Goal: Check status: Check status

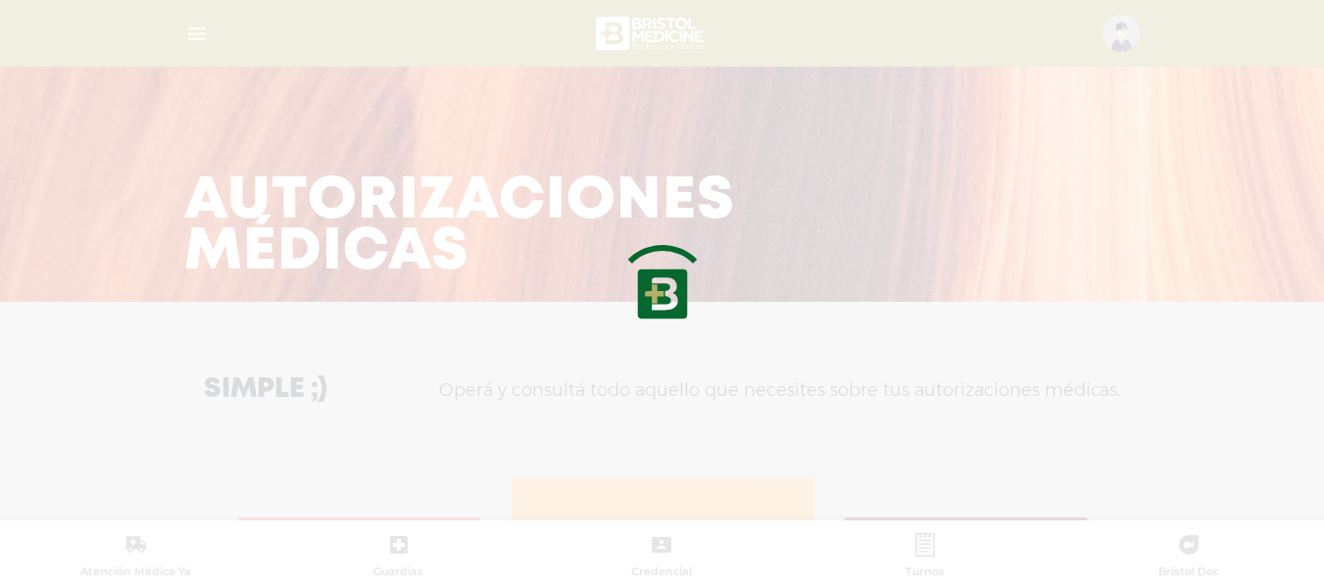
scroll to position [958, 0]
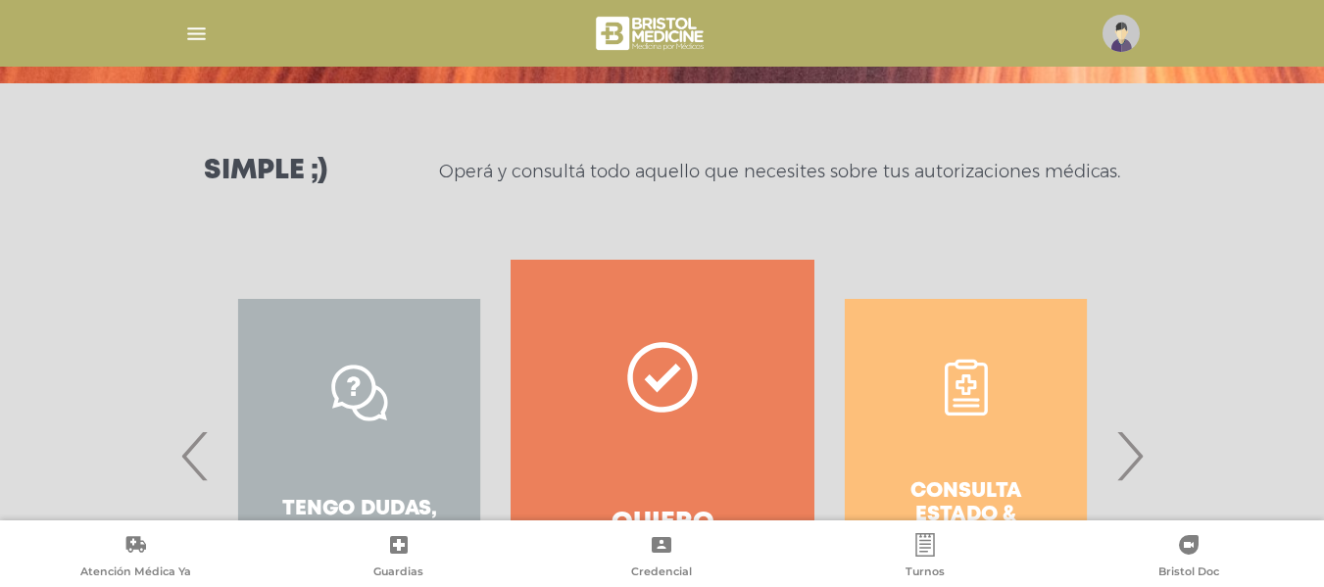
scroll to position [377, 0]
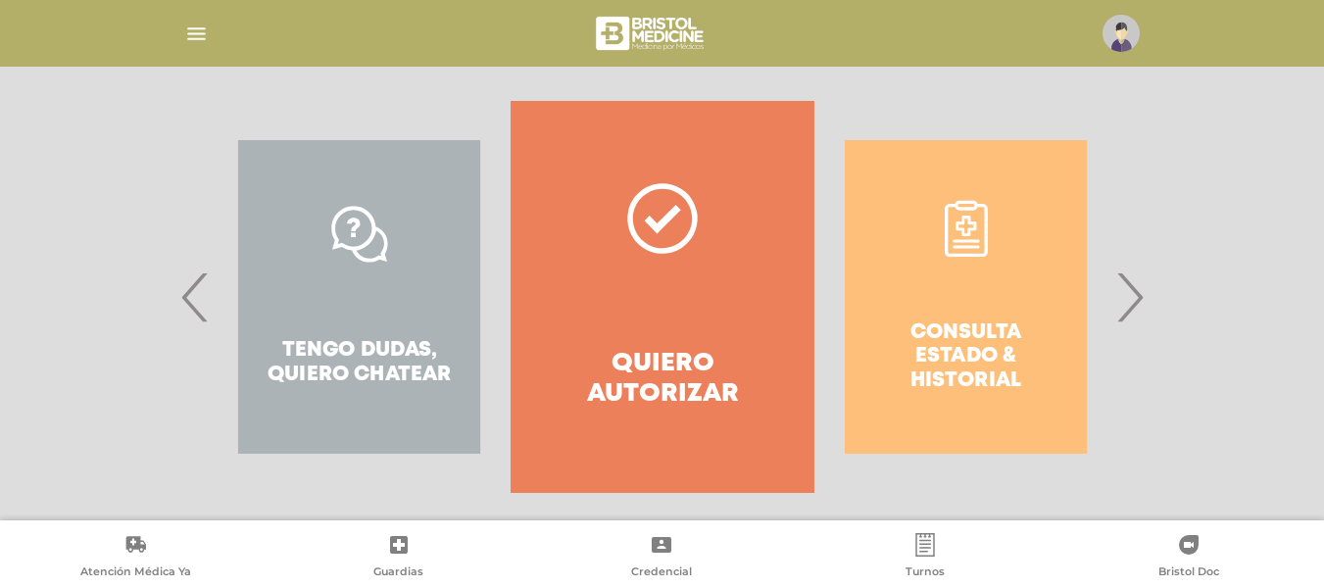
click at [1132, 315] on span "›" at bounding box center [1130, 297] width 38 height 106
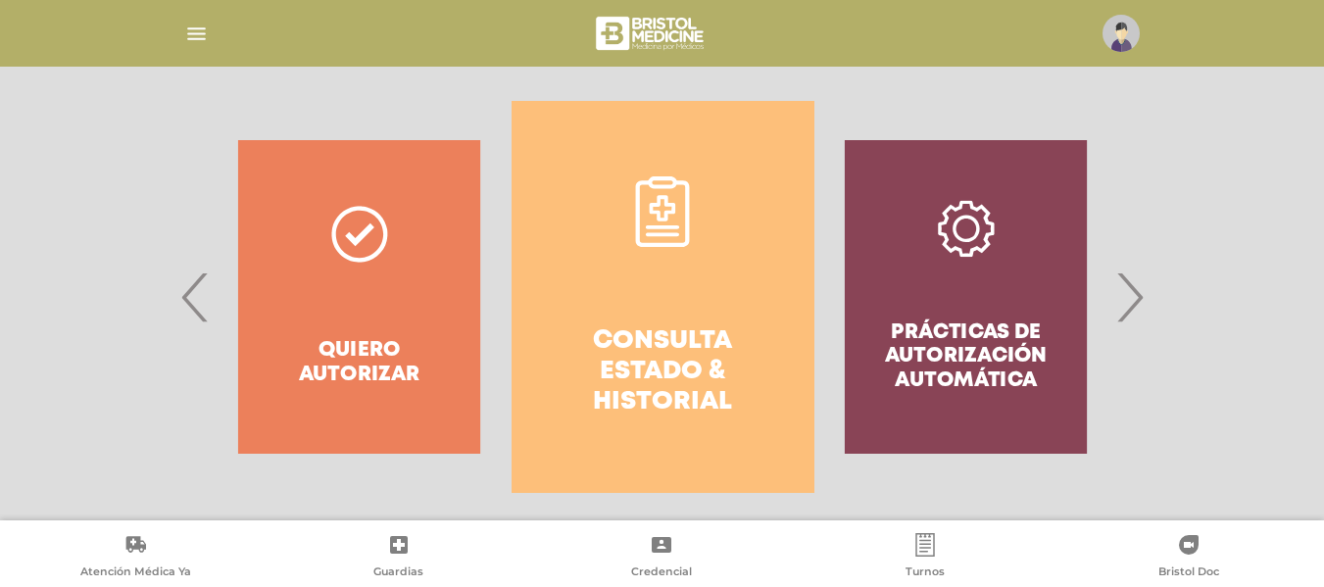
click at [605, 299] on link "Consulta estado & historial" at bounding box center [663, 297] width 303 height 392
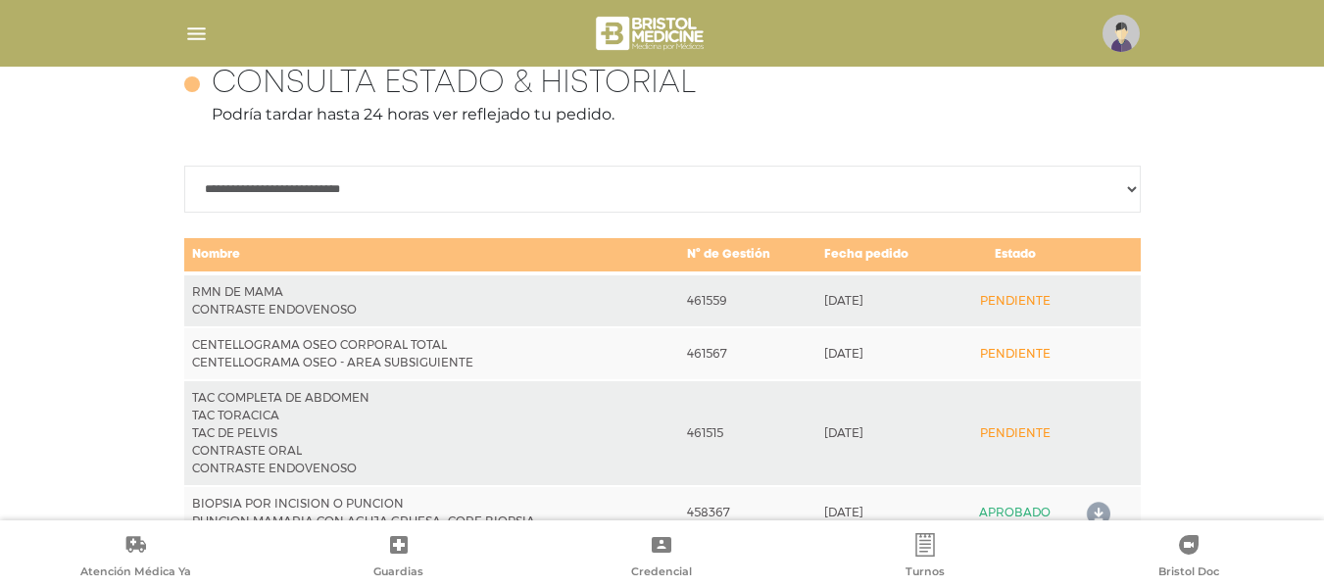
scroll to position [994, 0]
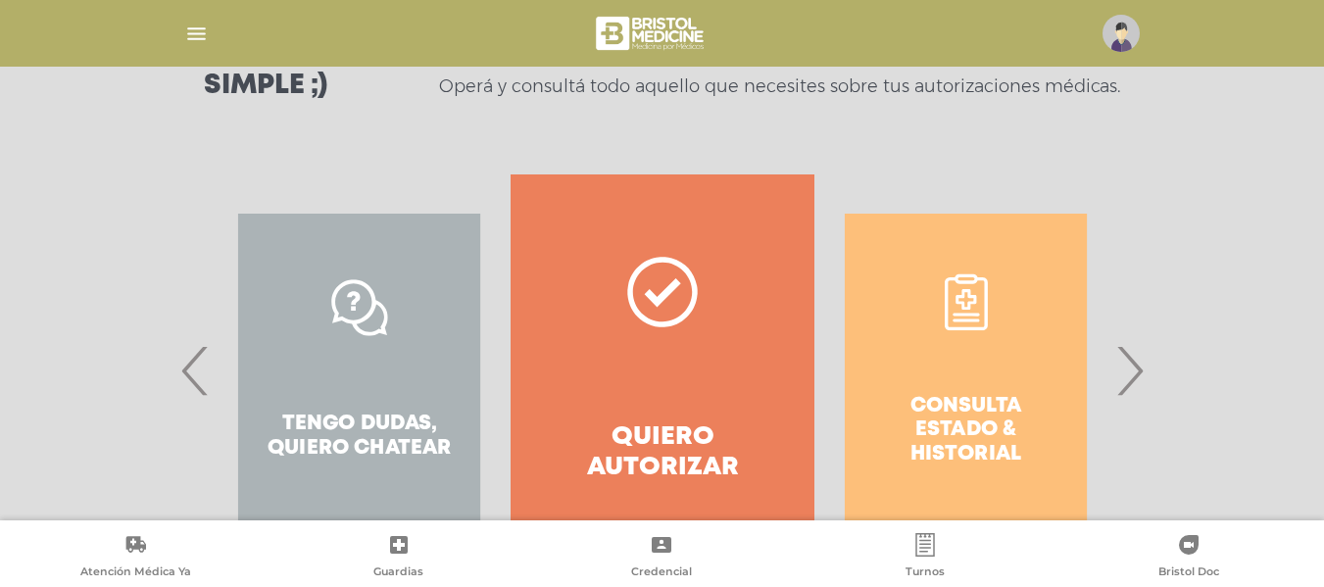
scroll to position [308, 0]
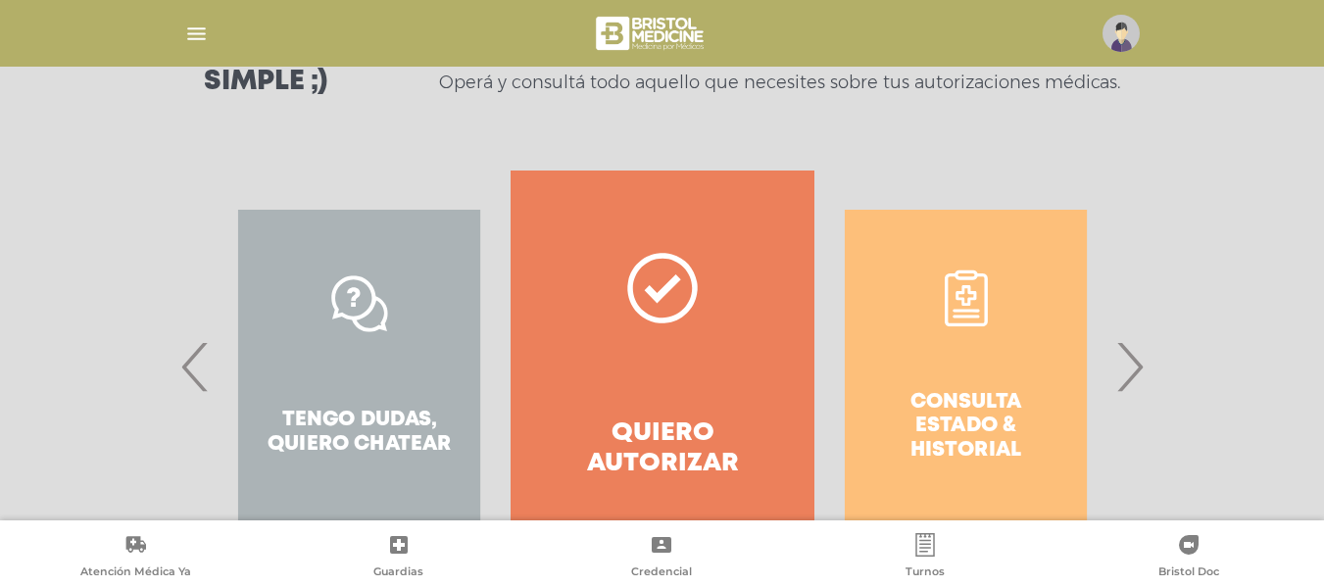
click at [1022, 408] on div "Consulta estado & historial" at bounding box center [966, 367] width 303 height 392
click at [1140, 369] on span "›" at bounding box center [1130, 367] width 38 height 106
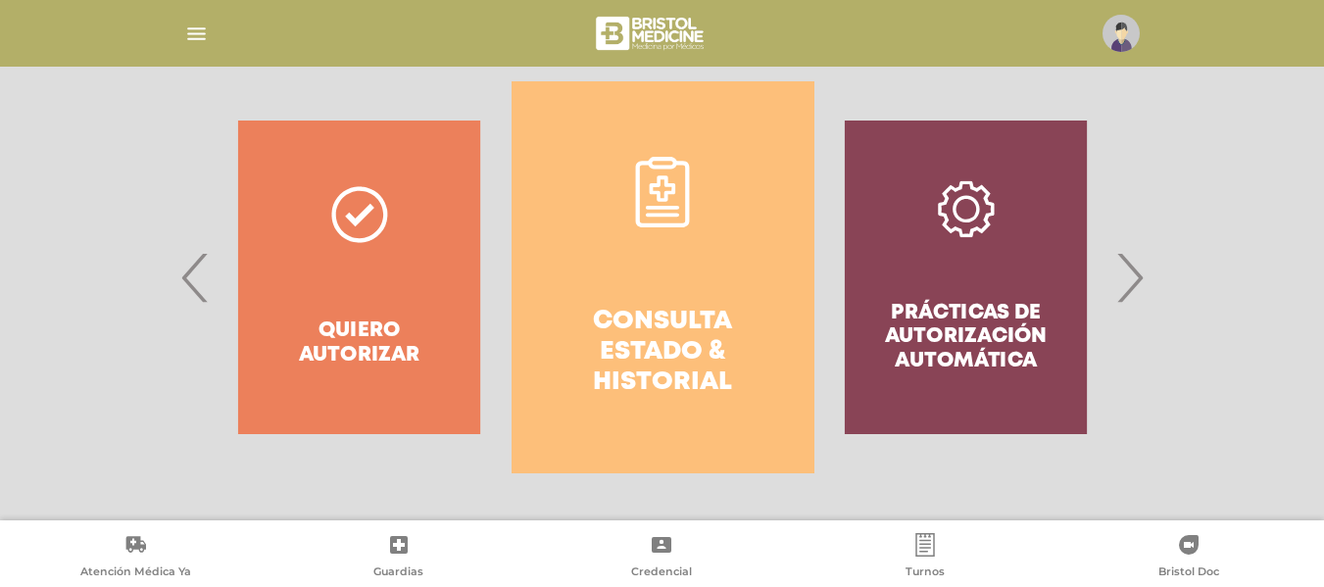
click at [728, 269] on link "Consulta estado & historial" at bounding box center [663, 277] width 303 height 392
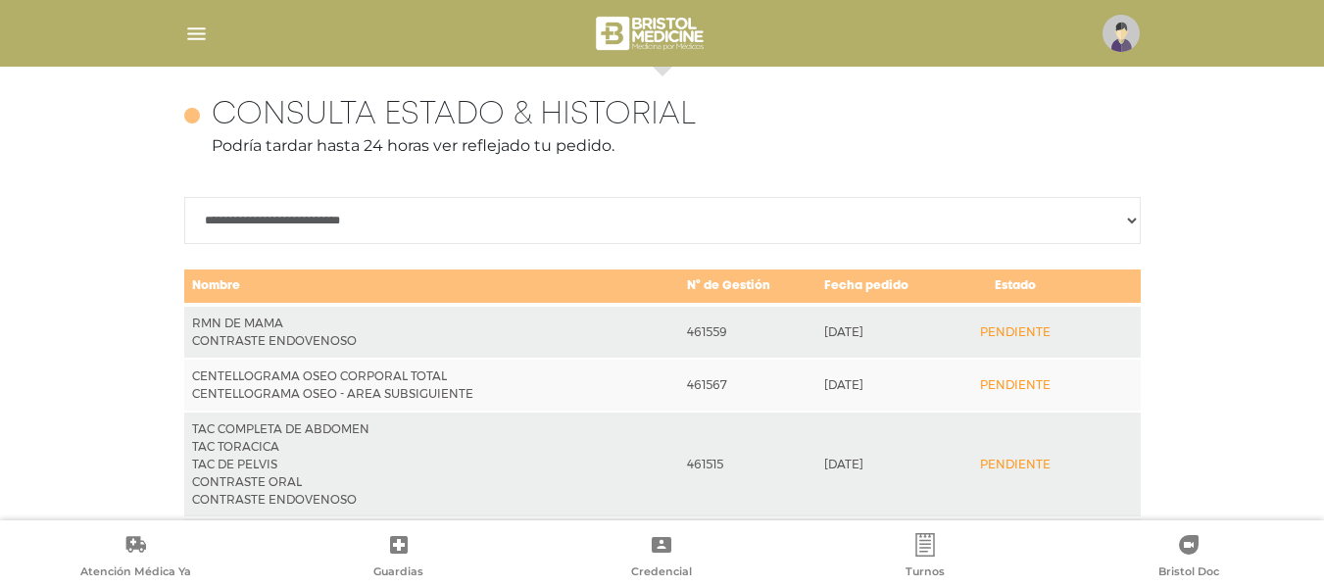
scroll to position [871, 0]
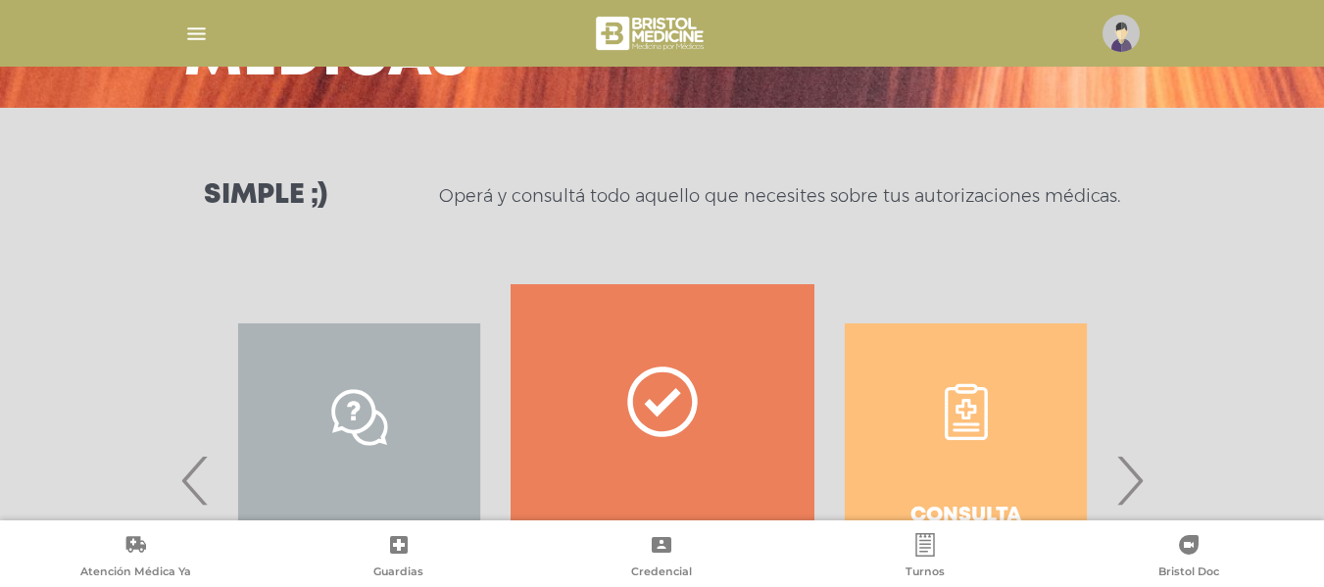
scroll to position [257, 0]
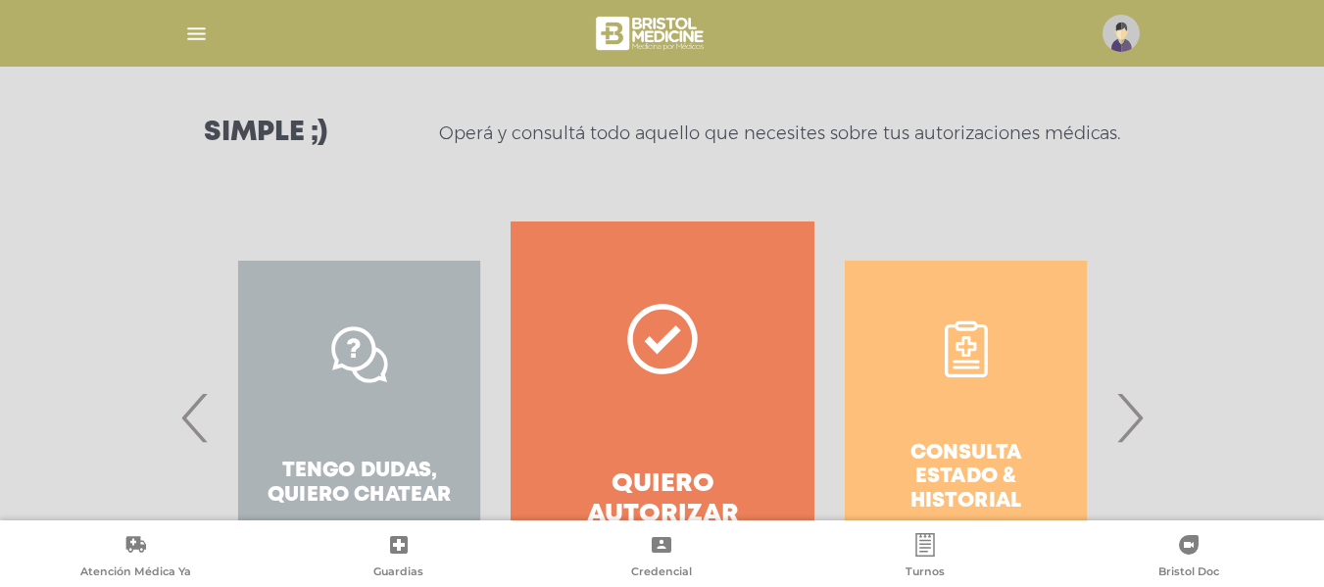
click at [1128, 424] on span "›" at bounding box center [1130, 418] width 38 height 106
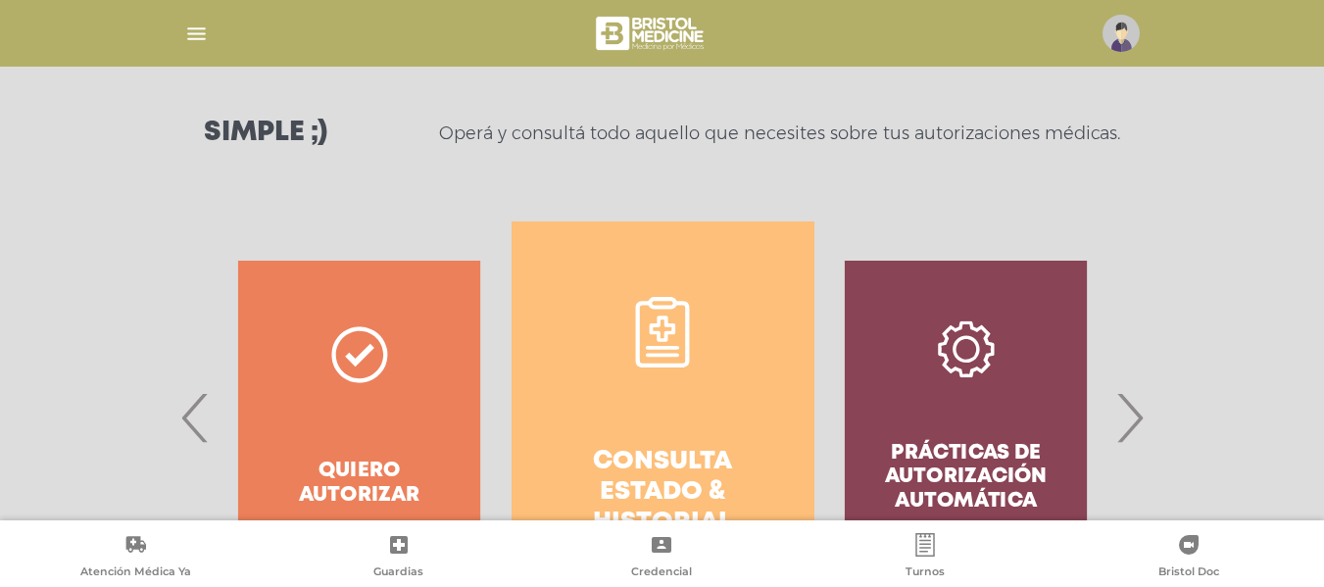
click at [727, 354] on link "Consulta estado & historial" at bounding box center [663, 418] width 303 height 392
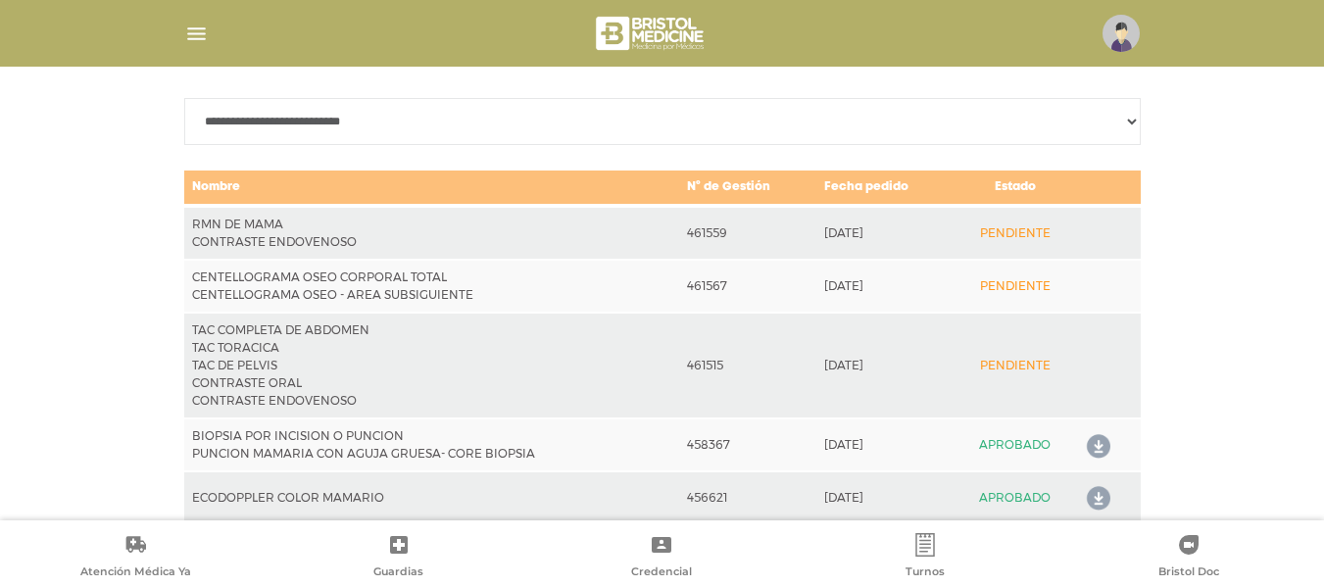
scroll to position [958, 0]
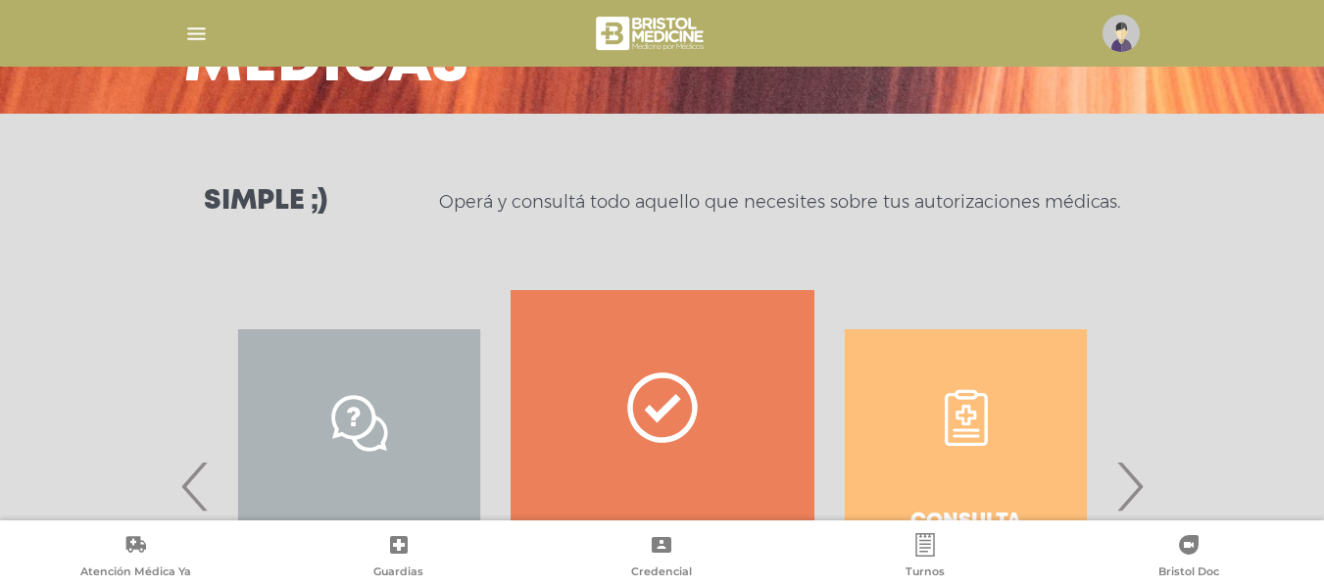
scroll to position [197, 0]
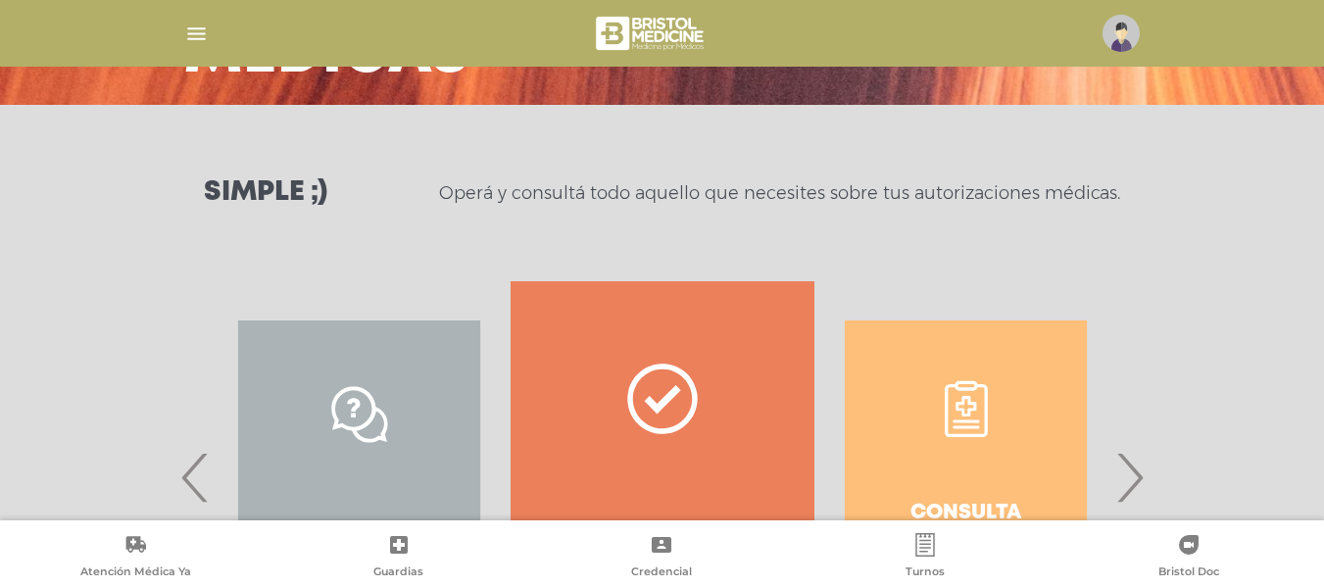
click at [912, 370] on div "Consulta estado & historial" at bounding box center [966, 477] width 303 height 392
click at [944, 386] on div "Consulta estado & historial Prácticas de autorización automática Tengo dudas, q…" at bounding box center [1118, 477] width 3033 height 392
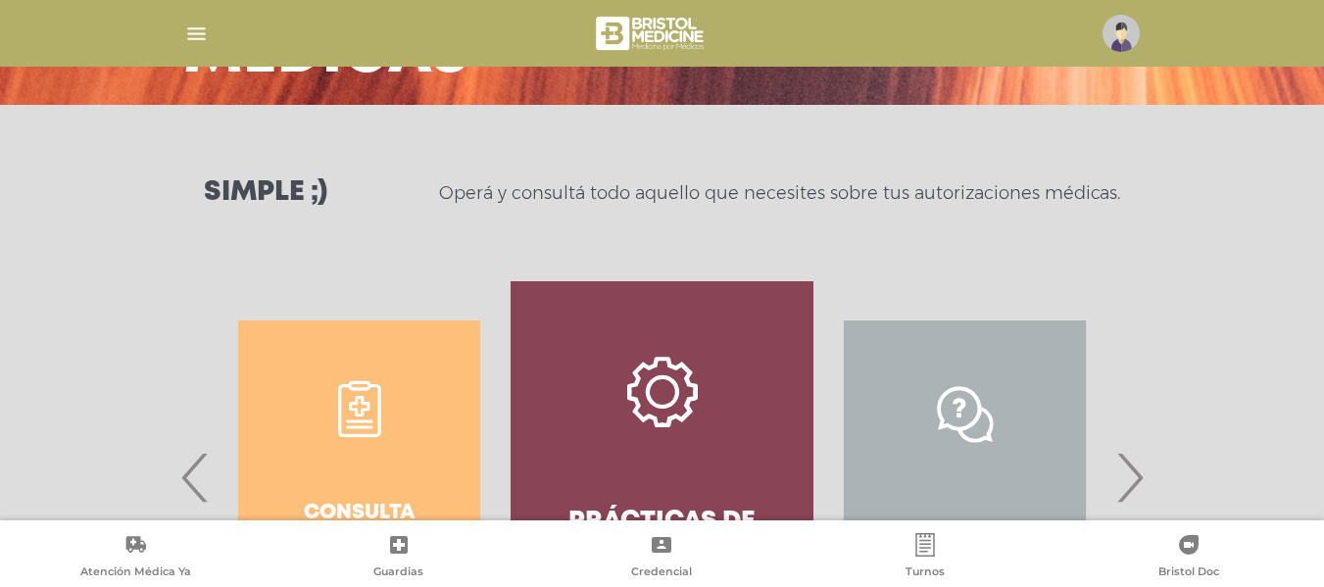
click at [962, 397] on div "Tengo dudas, quiero chatear" at bounding box center [965, 477] width 303 height 392
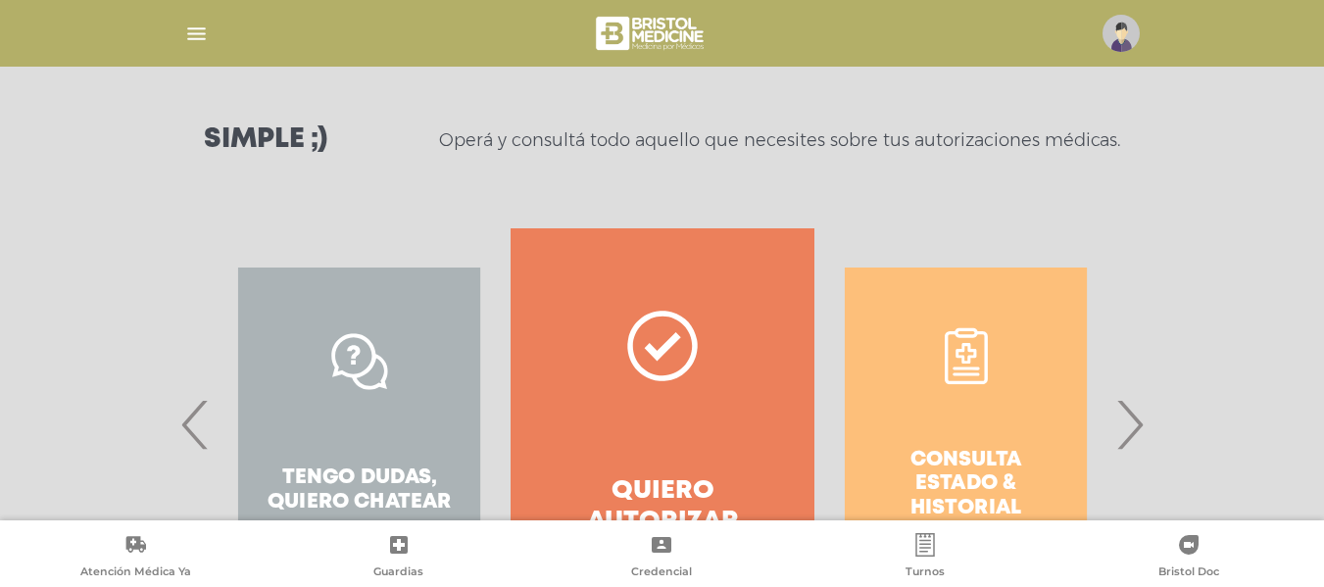
scroll to position [357, 0]
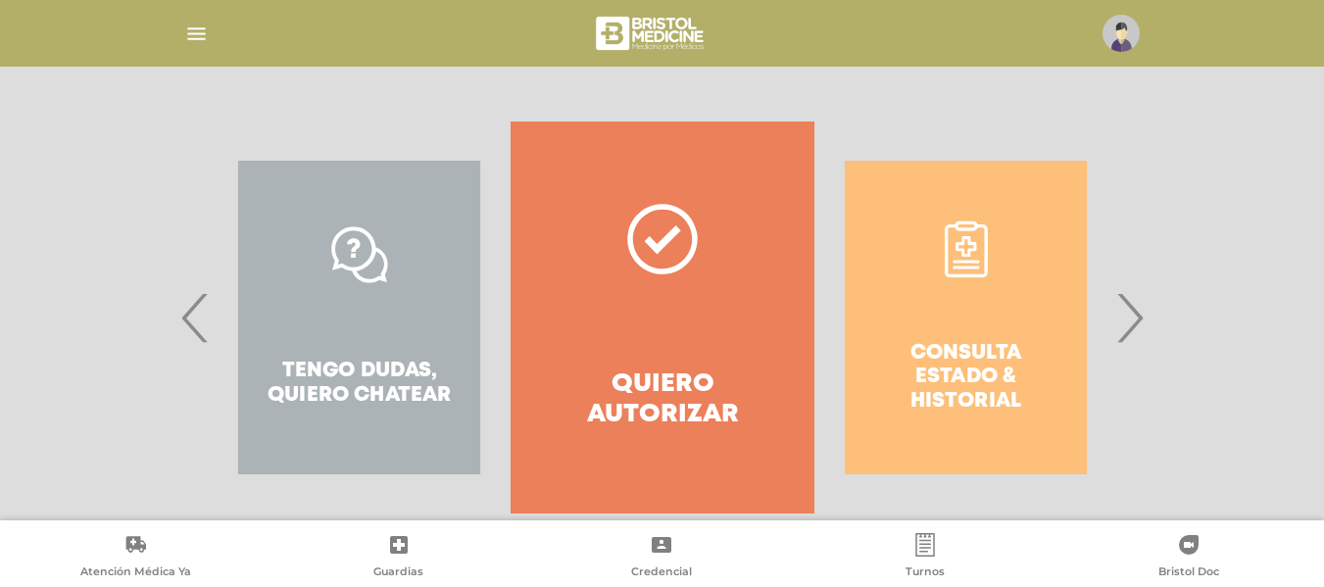
click at [972, 254] on div "Consulta estado & historial Prácticas de autorización automática Tengo dudas, q…" at bounding box center [1118, 318] width 3033 height 392
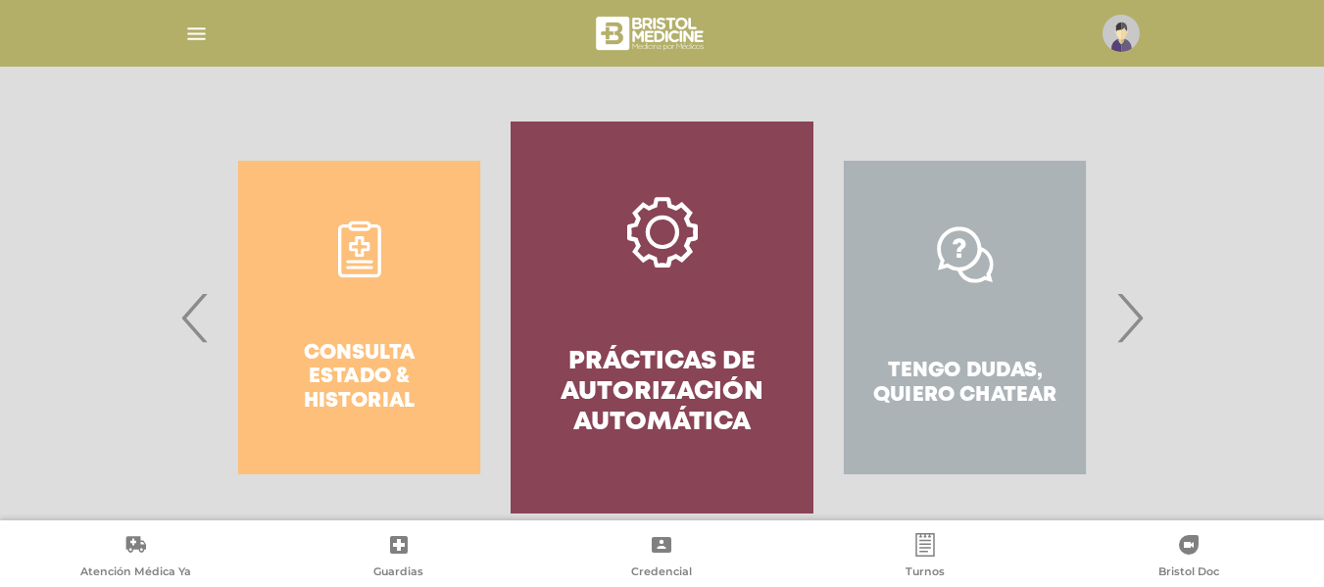
click at [341, 281] on div "Consulta estado & historial" at bounding box center [359, 318] width 303 height 392
click at [363, 246] on div "Consulta estado & historial" at bounding box center [359, 318] width 303 height 392
click at [186, 329] on span "‹" at bounding box center [195, 318] width 38 height 106
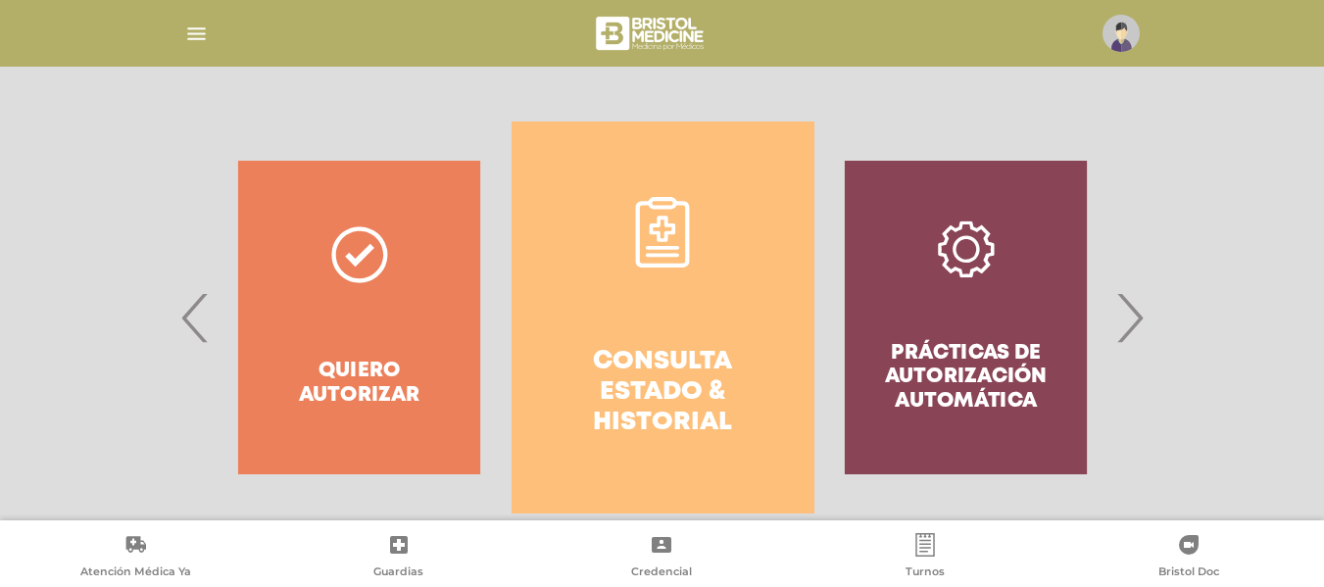
click at [680, 197] on icon at bounding box center [662, 232] width 71 height 71
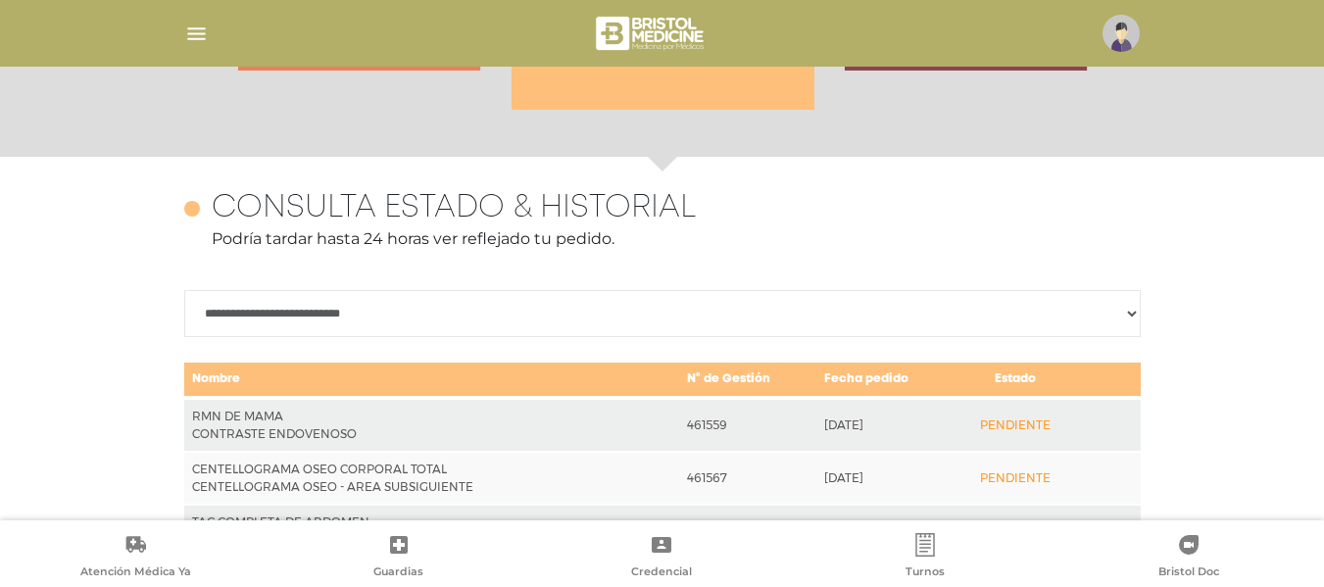
scroll to position [871, 0]
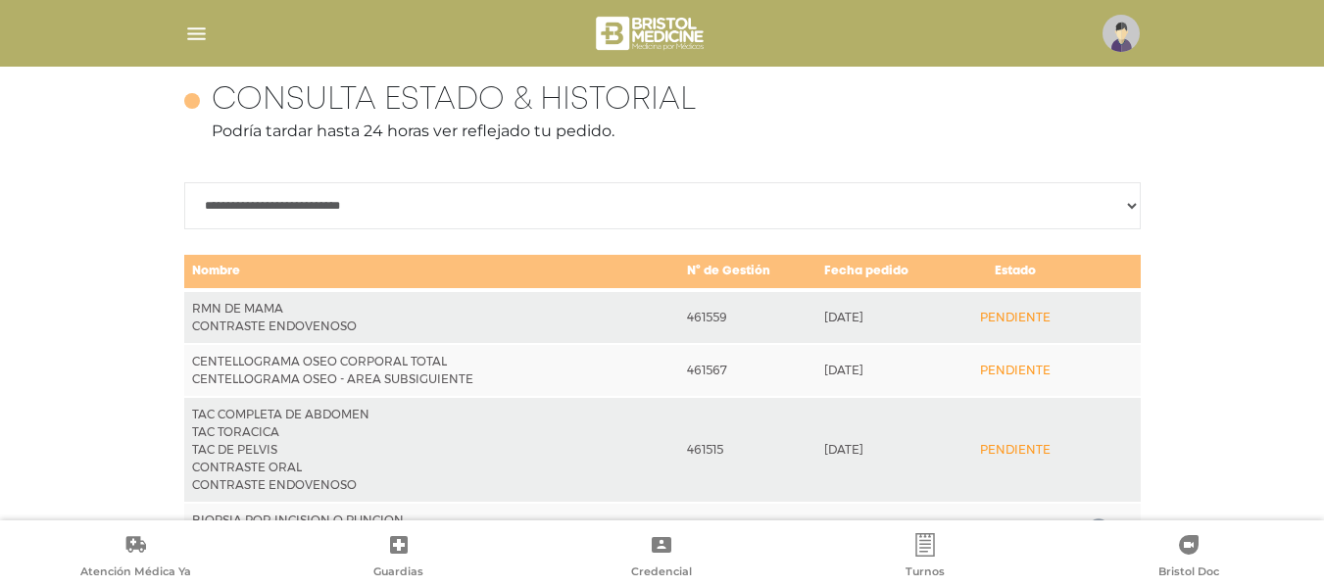
click at [1004, 45] on div at bounding box center [663, 33] width 1004 height 47
